Goal: Information Seeking & Learning: Learn about a topic

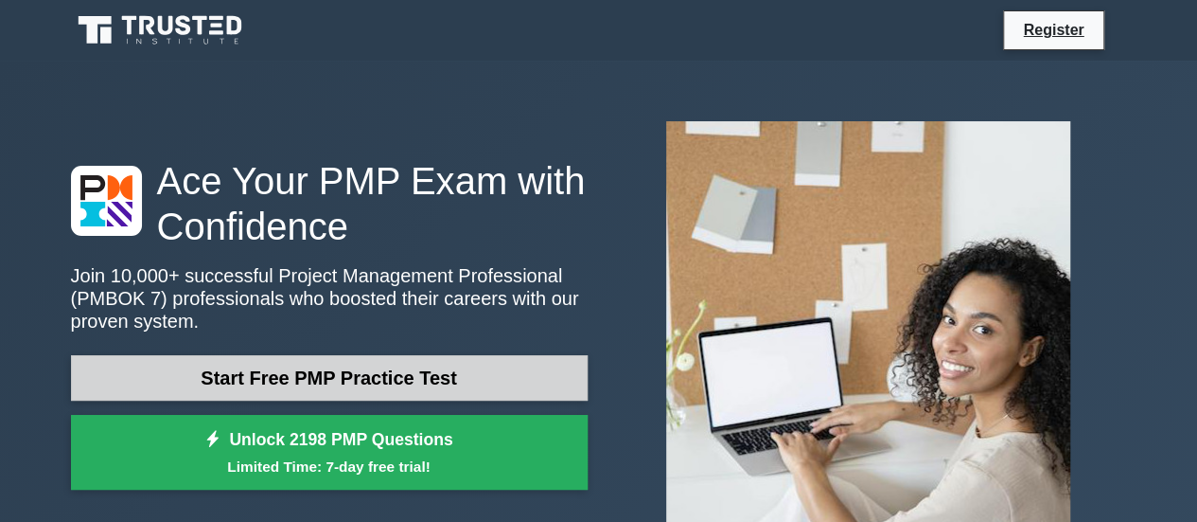
click at [358, 381] on link "Start Free PMP Practice Test" at bounding box center [329, 377] width 517 height 45
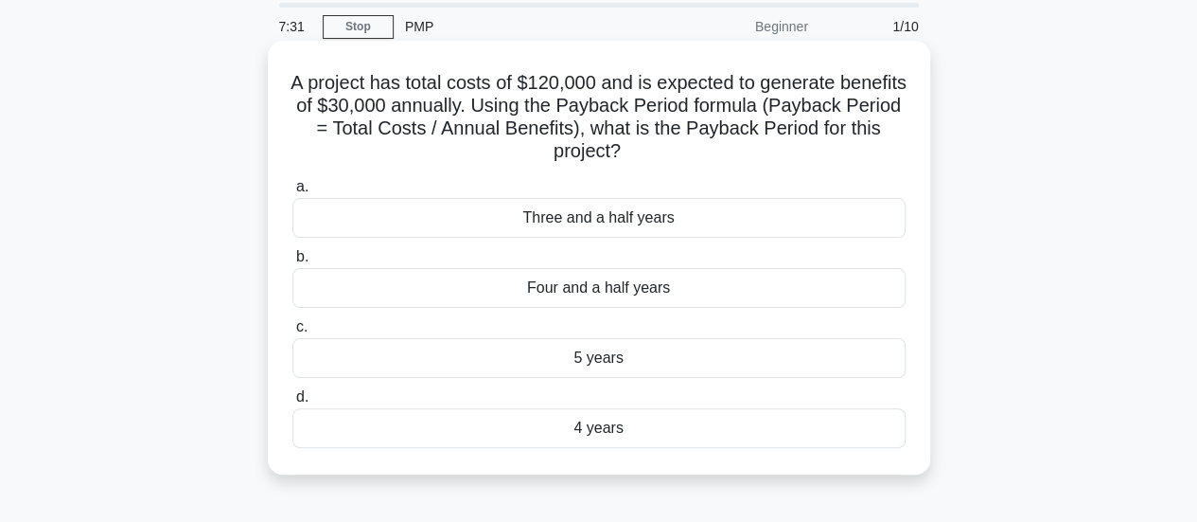
scroll to position [95, 0]
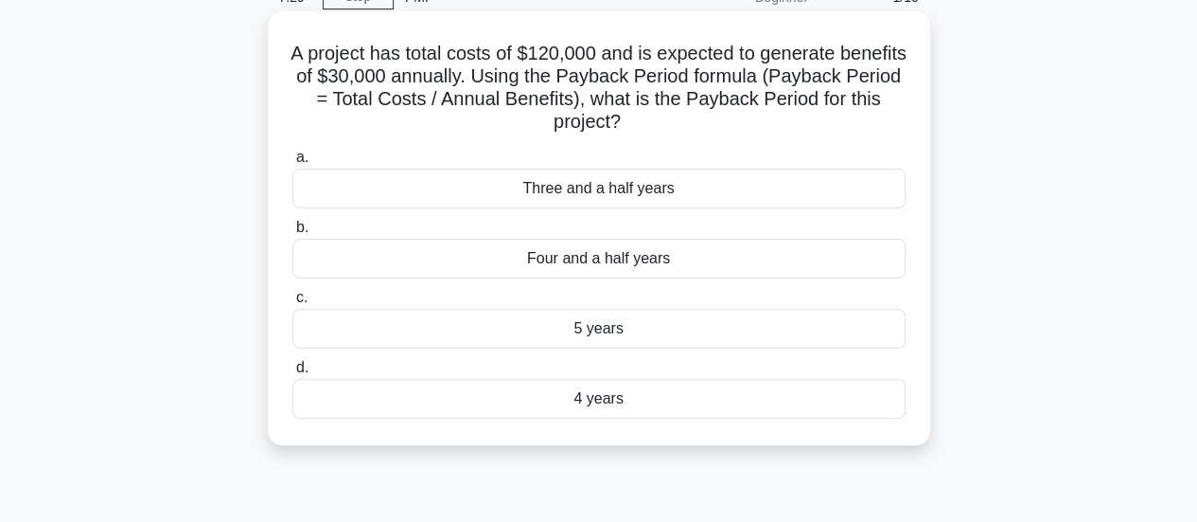
click at [563, 396] on div "4 years" at bounding box center [598, 399] width 613 height 40
click at [292, 374] on input "d. 4 years" at bounding box center [292, 368] width 0 height 12
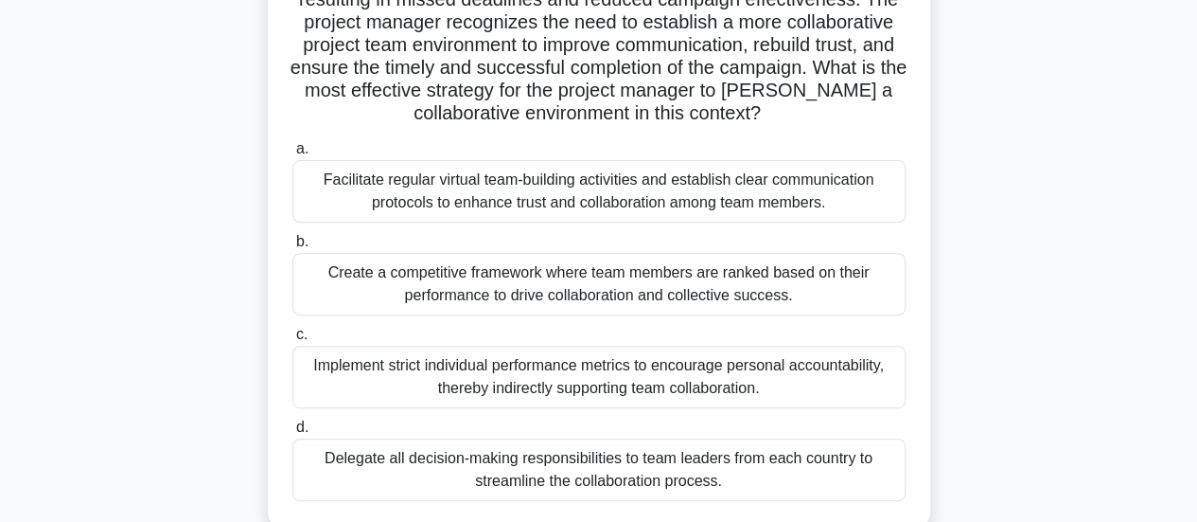
scroll to position [379, 0]
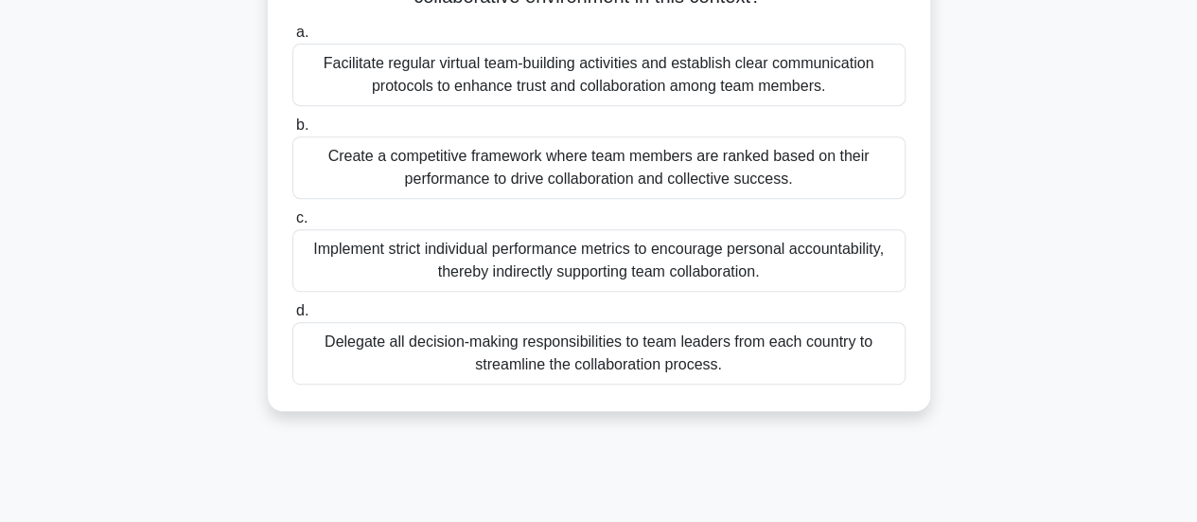
drag, startPoint x: 316, startPoint y: 338, endPoint x: 755, endPoint y: 378, distance: 441.0
click at [755, 378] on div "Delegate all decision-making responsibilities to team leaders from each country…" at bounding box center [598, 353] width 613 height 62
copy div "Delegate all decision-making responsibilities to team leaders from each country…"
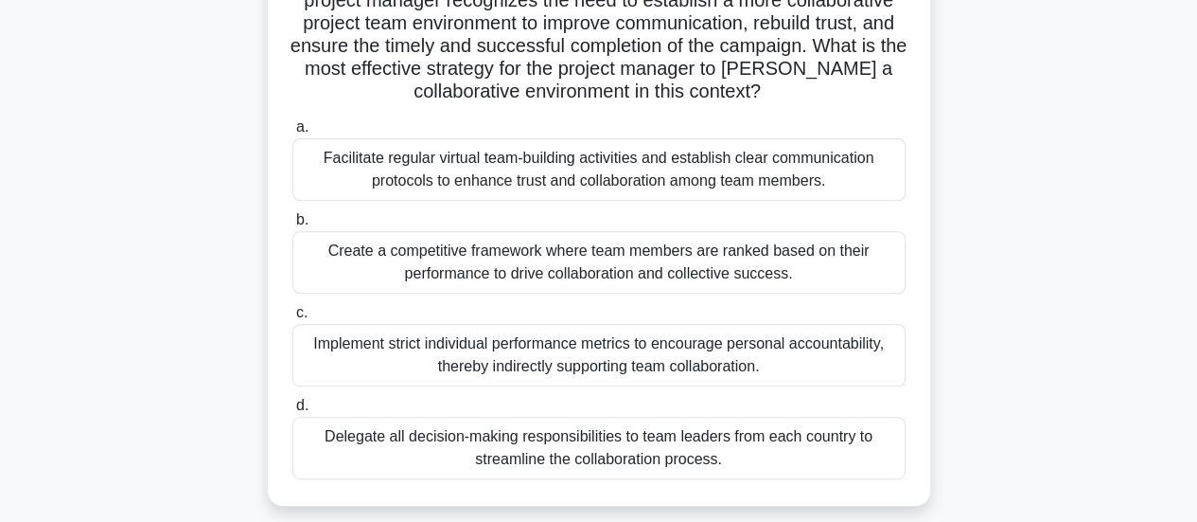
click at [490, 173] on div "Facilitate regular virtual team-building activities and establish clear communi…" at bounding box center [598, 169] width 613 height 62
click at [292, 133] on input "a. Facilitate regular virtual team-building activities and establish clear comm…" at bounding box center [292, 127] width 0 height 12
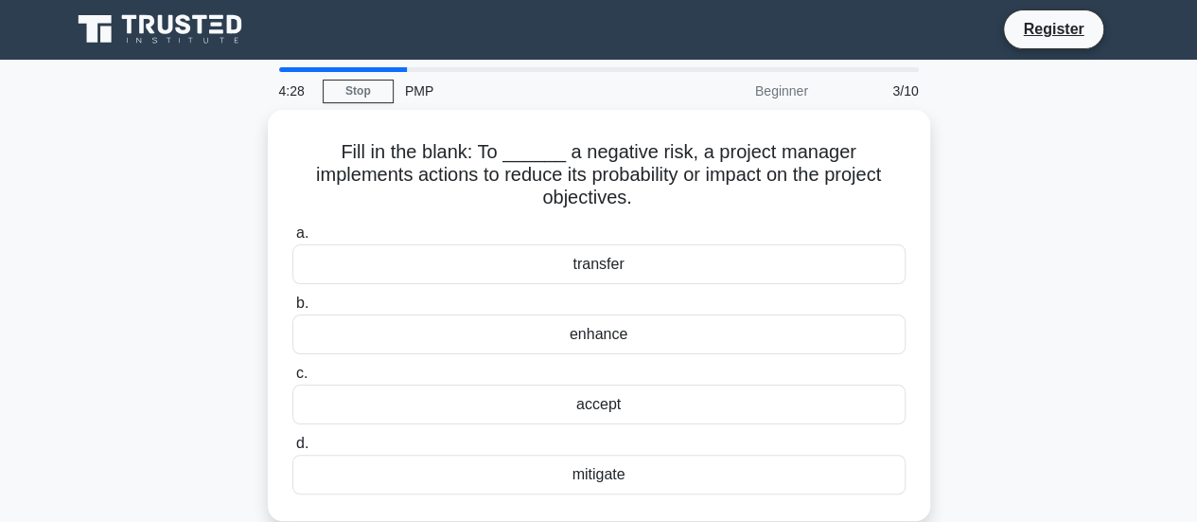
scroll to position [0, 0]
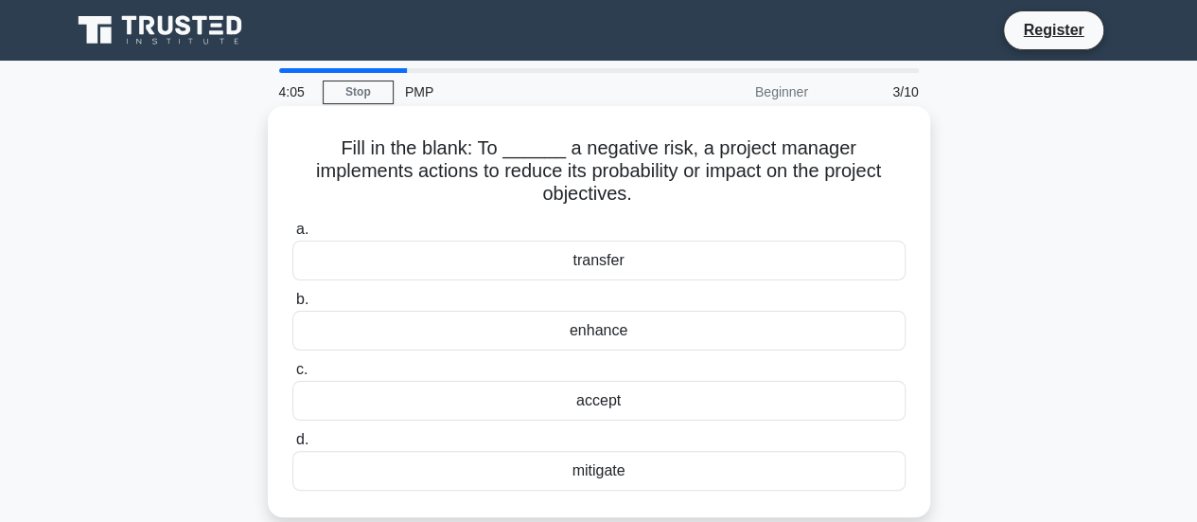
click at [585, 451] on div "mitigate" at bounding box center [598, 471] width 613 height 40
click at [292, 446] on input "d. mitigate" at bounding box center [292, 440] width 0 height 12
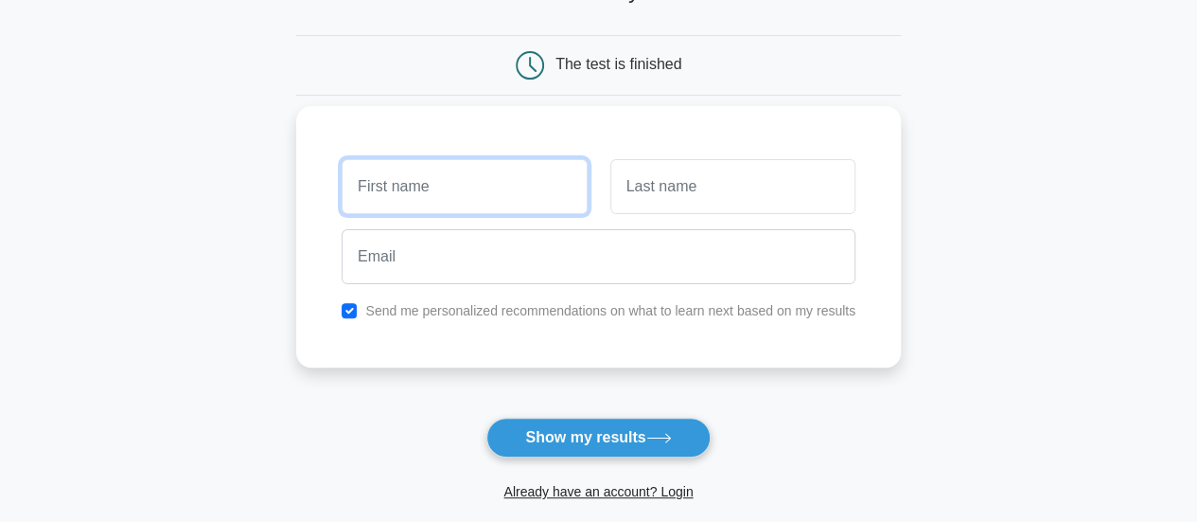
scroll to position [284, 0]
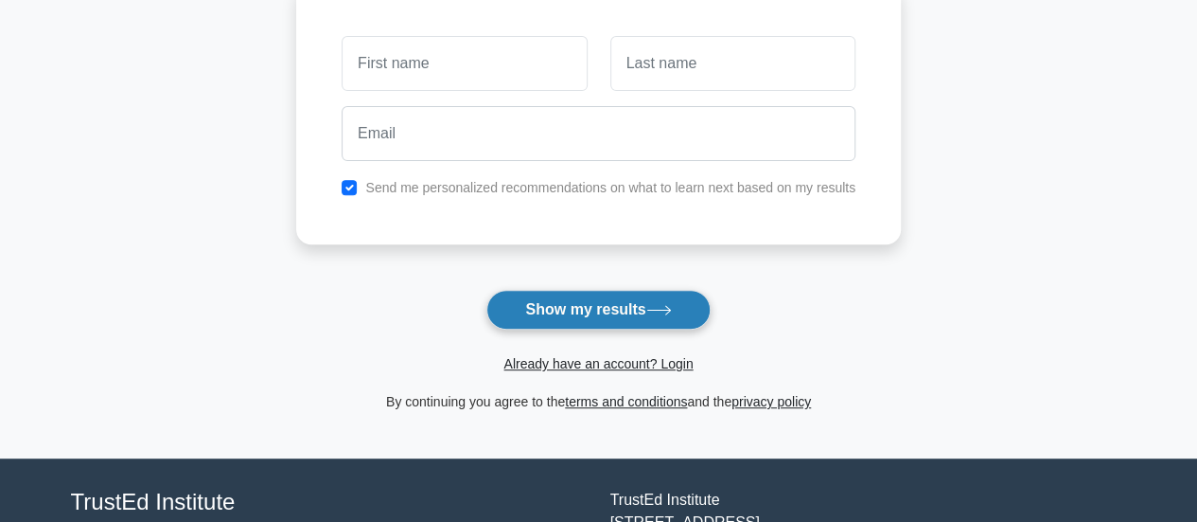
click at [625, 310] on button "Show my results" at bounding box center [598, 310] width 223 height 40
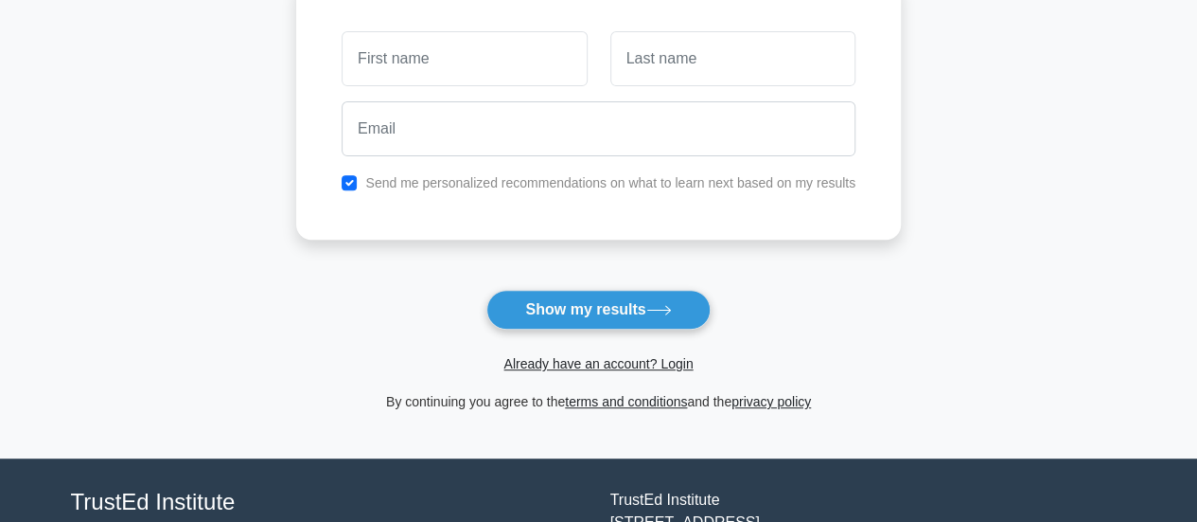
click at [869, 162] on div "Send me personalized recommendations on what to learn next based on my results" at bounding box center [598, 108] width 605 height 261
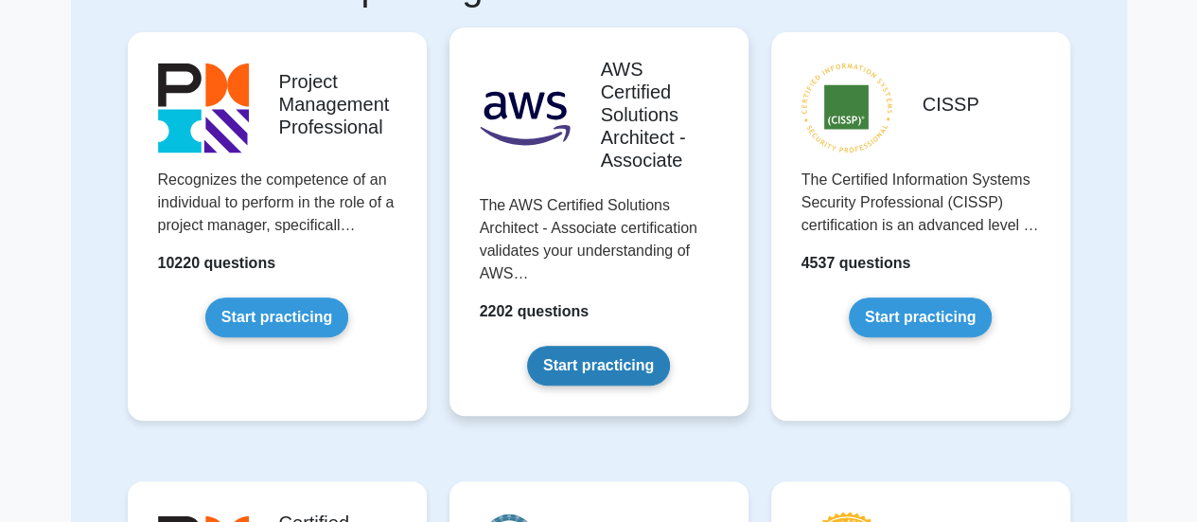
scroll to position [189, 0]
